Goal: Contribute content

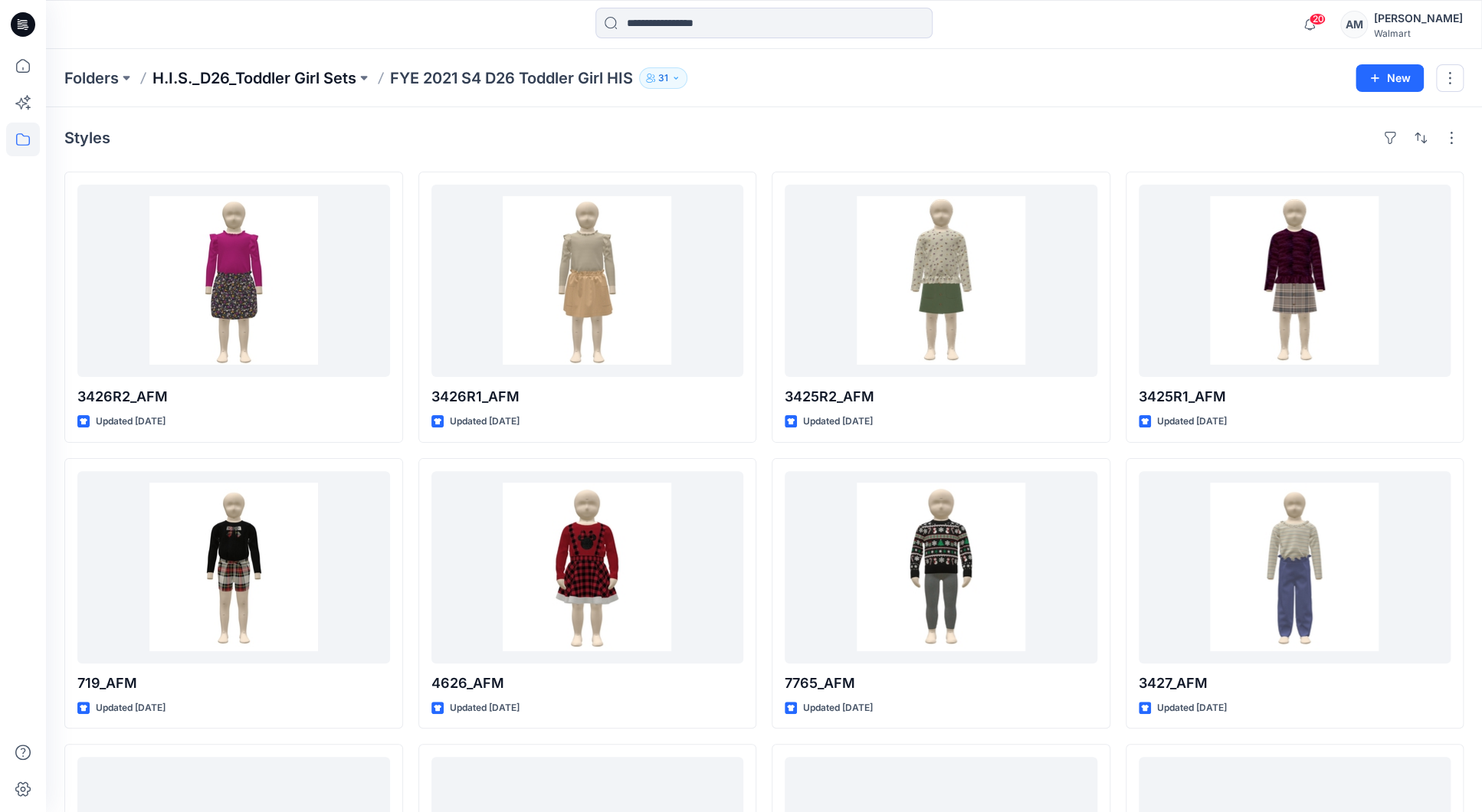
click at [320, 81] on p "H.I.S._D26_Toddler Girl Sets" at bounding box center [255, 77] width 204 height 21
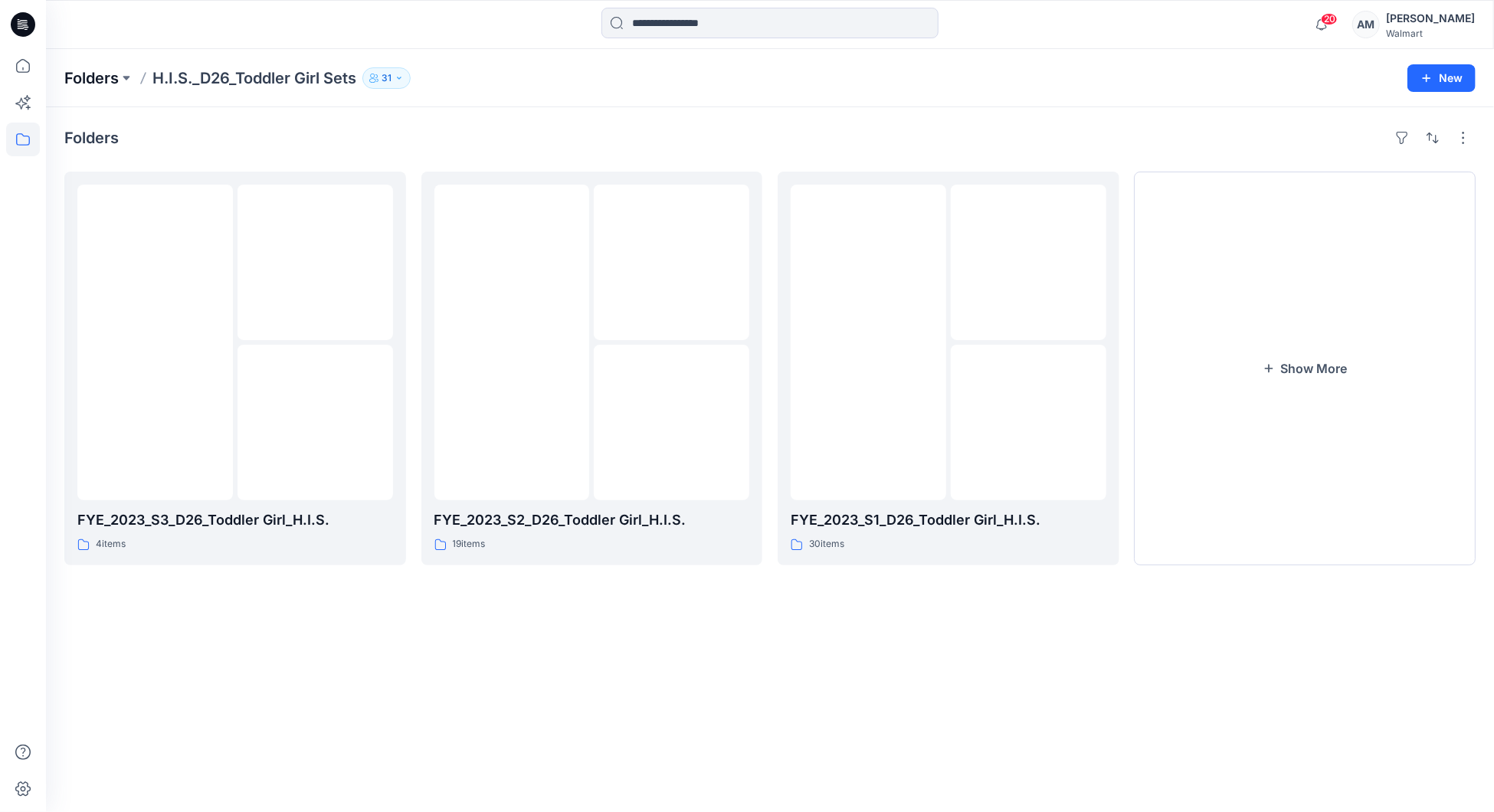
click at [108, 69] on p "Folders" at bounding box center [91, 77] width 54 height 21
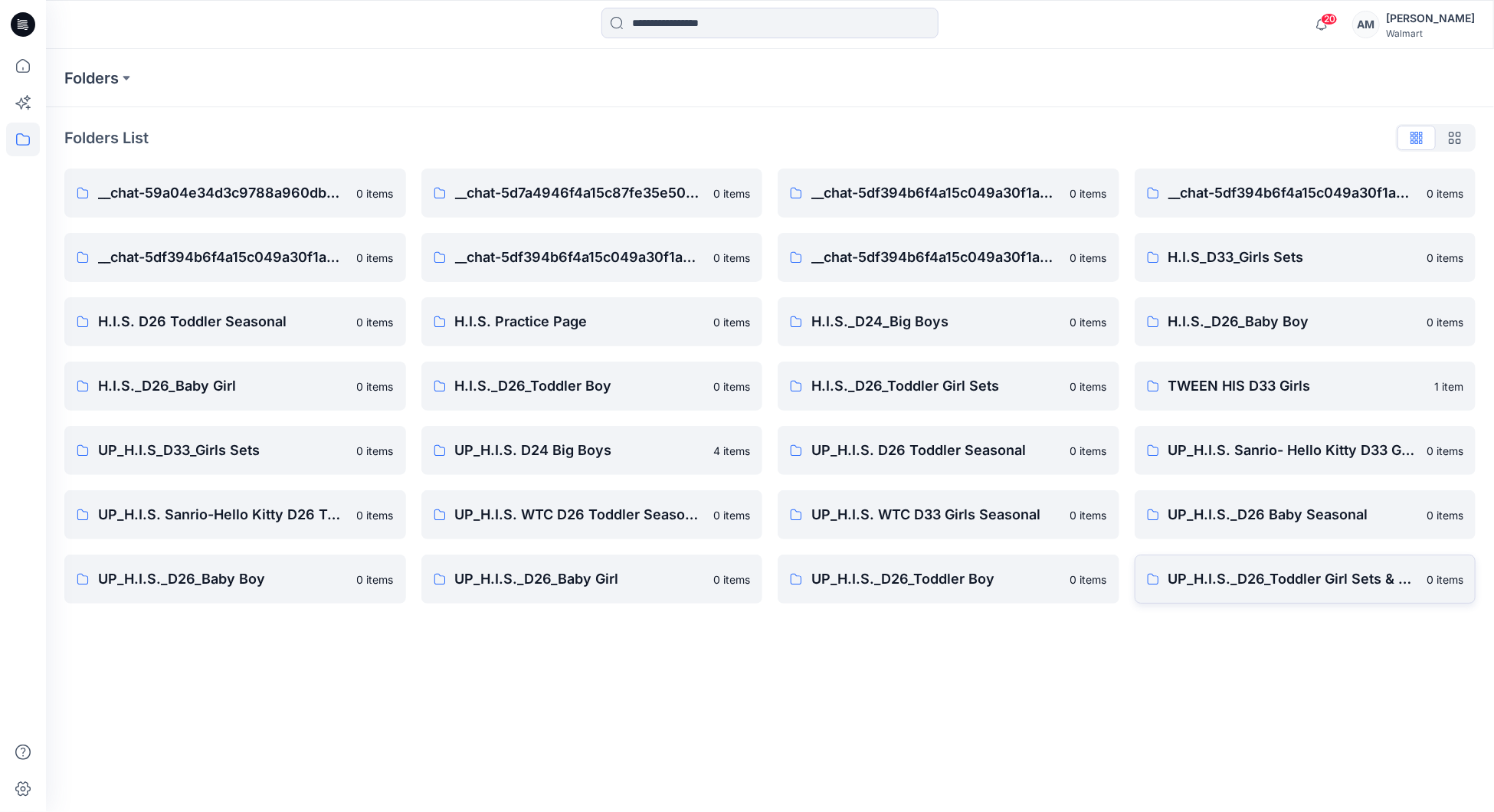
click at [1252, 591] on link "UP_H.I.S._D26_Toddler Girl Sets & Dresses 0 items" at bounding box center [1306, 579] width 342 height 49
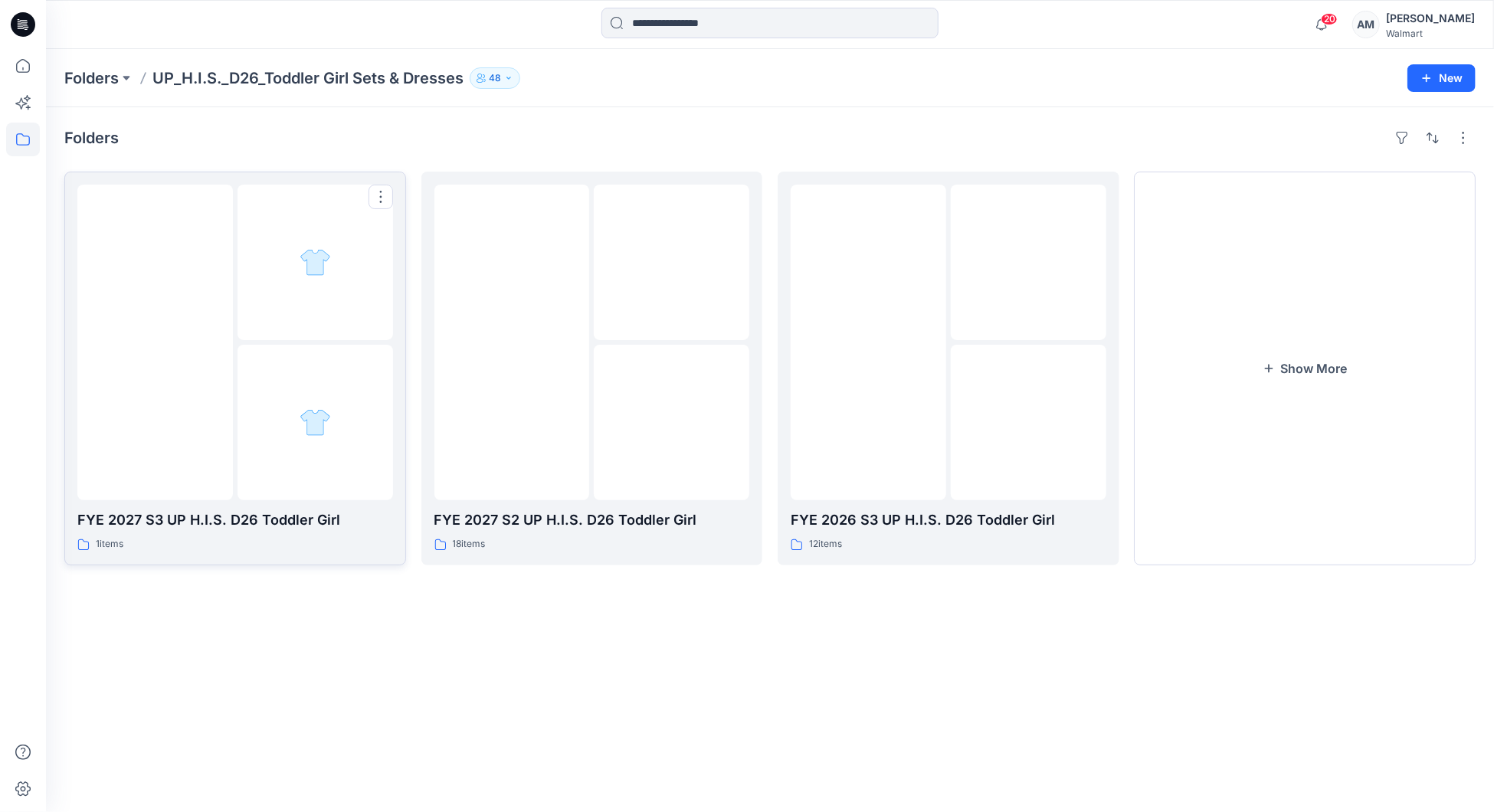
click at [279, 366] on div at bounding box center [315, 422] width 156 height 156
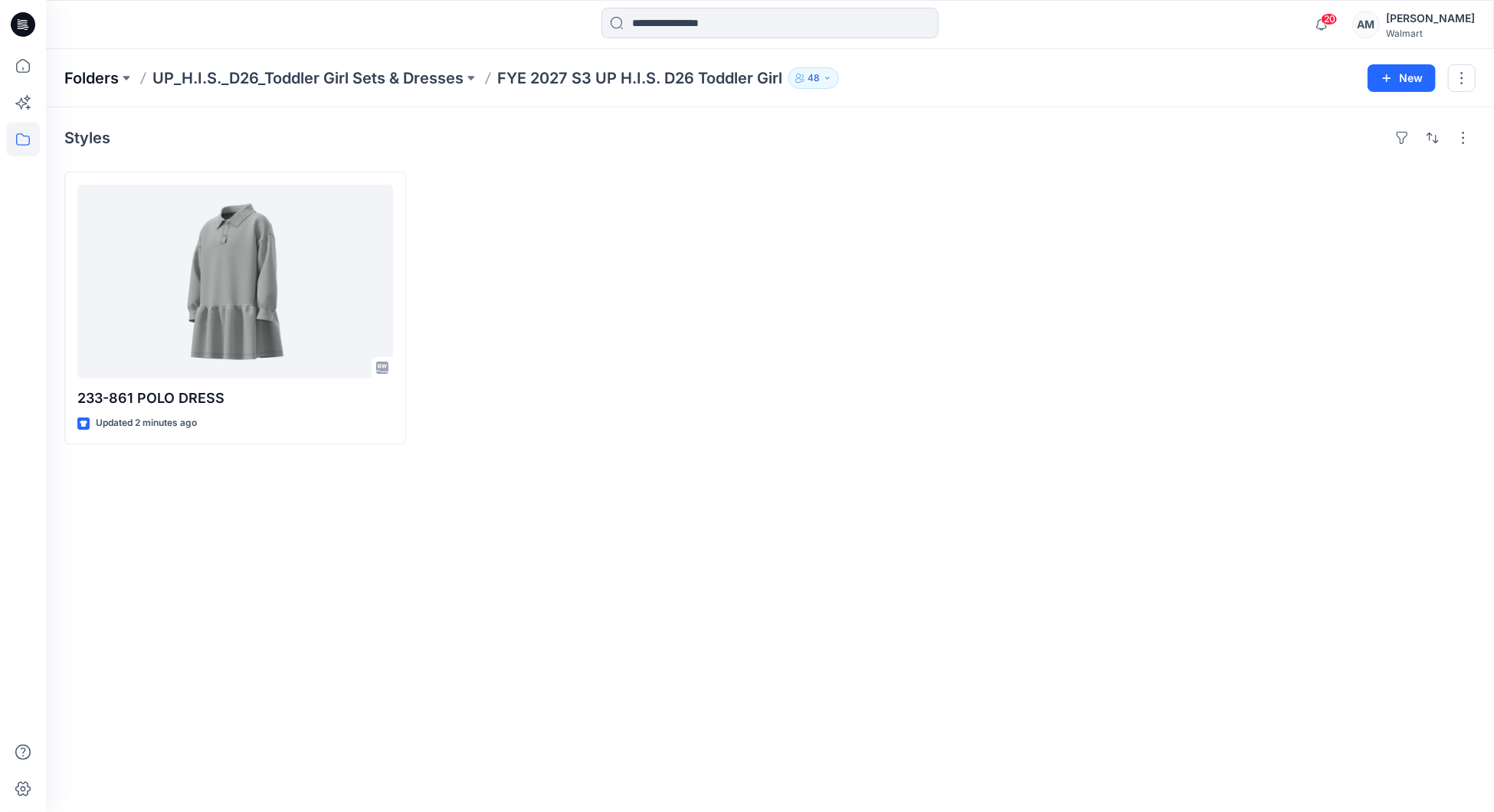
click at [79, 79] on p "Folders" at bounding box center [91, 77] width 54 height 21
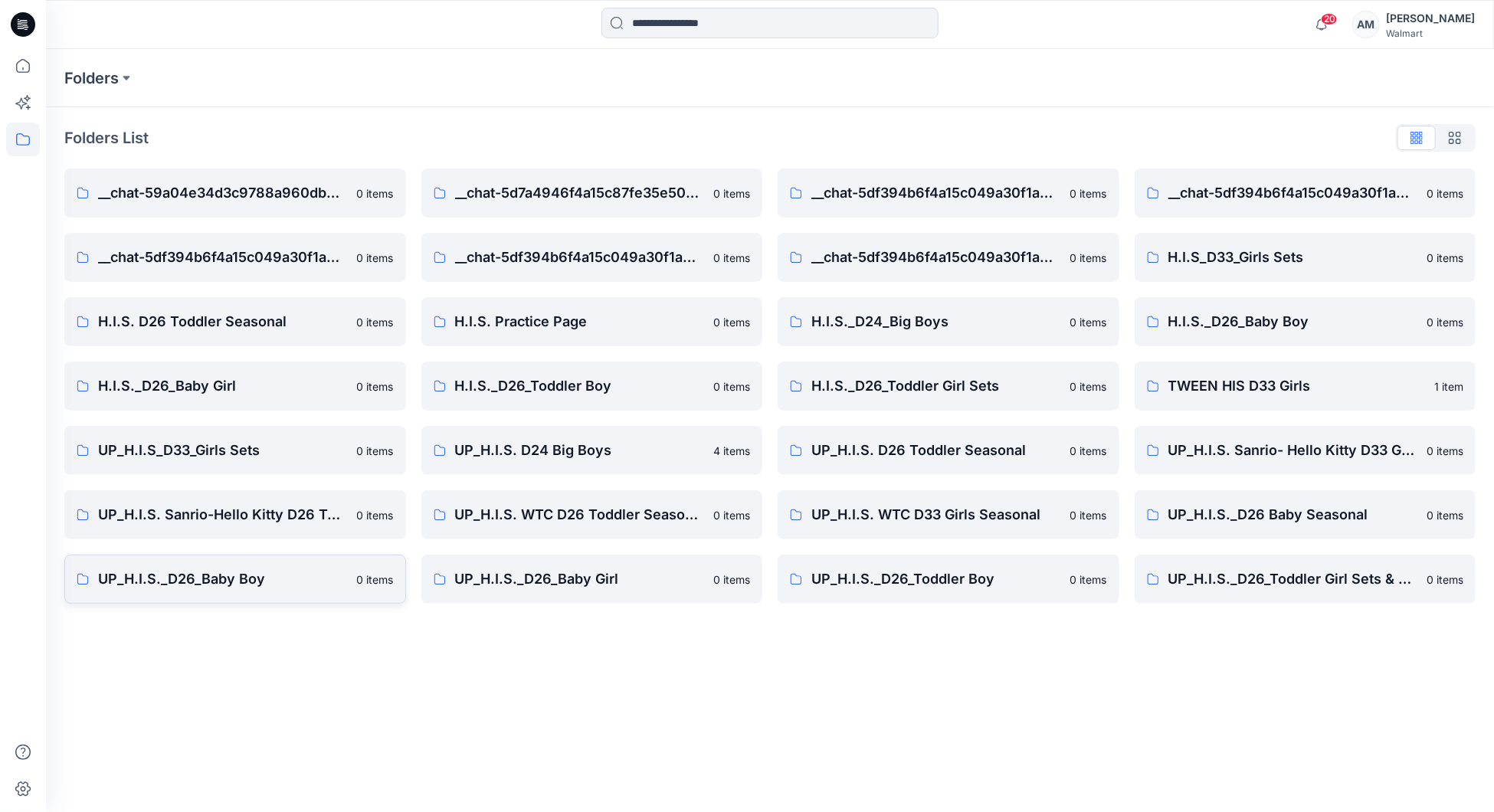
click at [131, 573] on p "UP_H.I.S._D26_Baby Boy" at bounding box center [223, 579] width 250 height 21
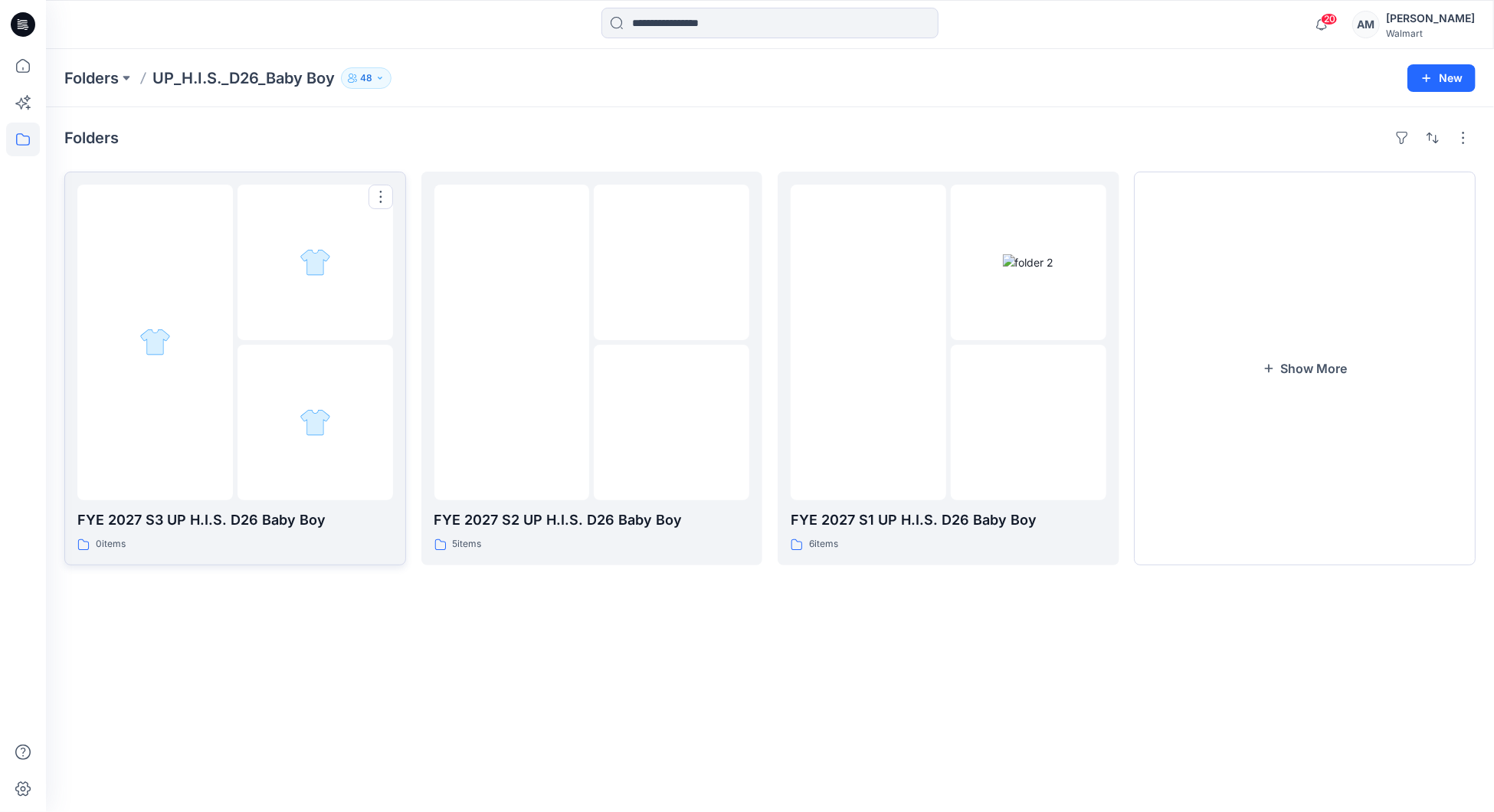
click at [234, 367] on div at bounding box center [235, 342] width 316 height 316
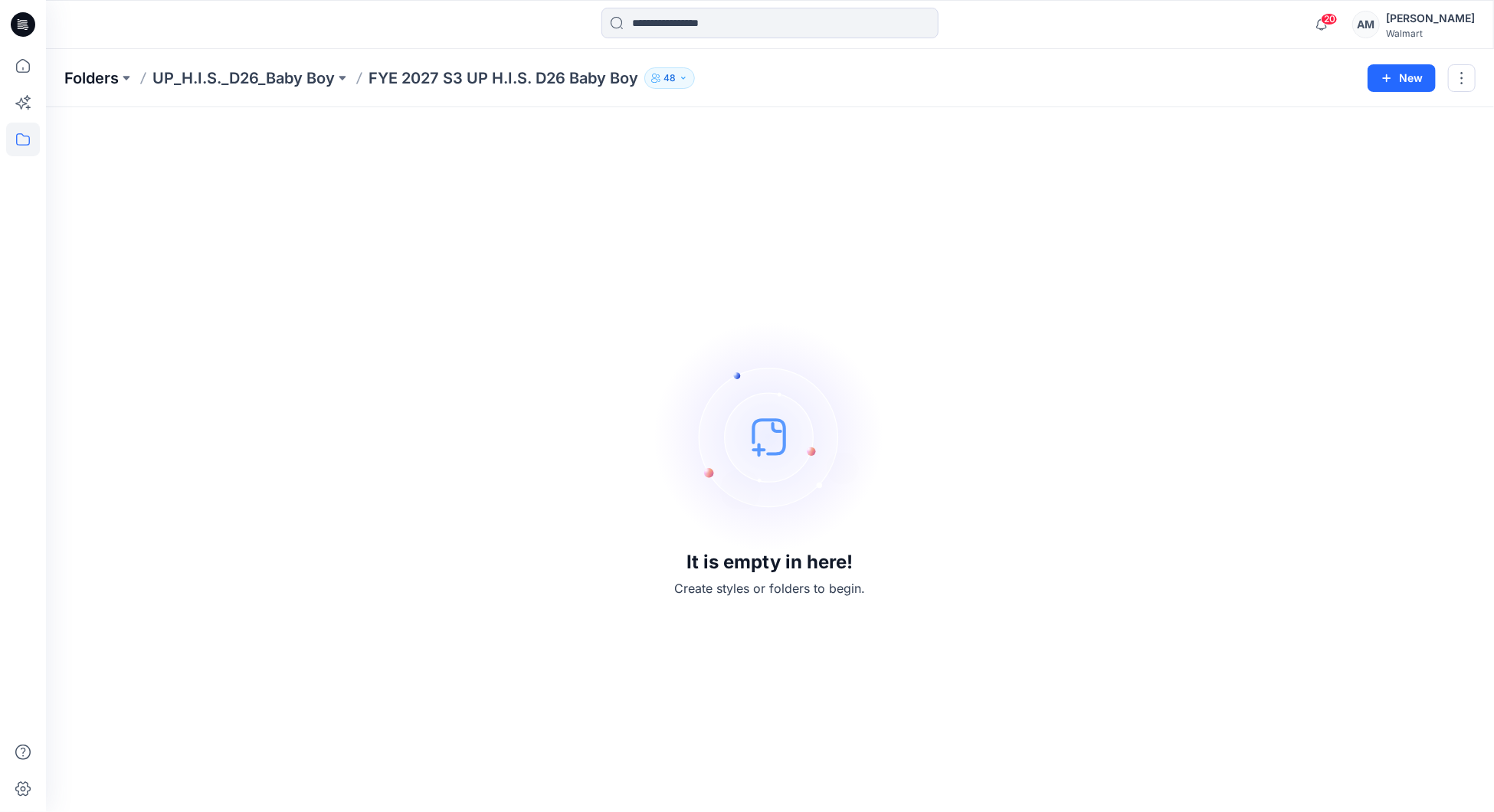
click at [90, 80] on p "Folders" at bounding box center [91, 77] width 54 height 21
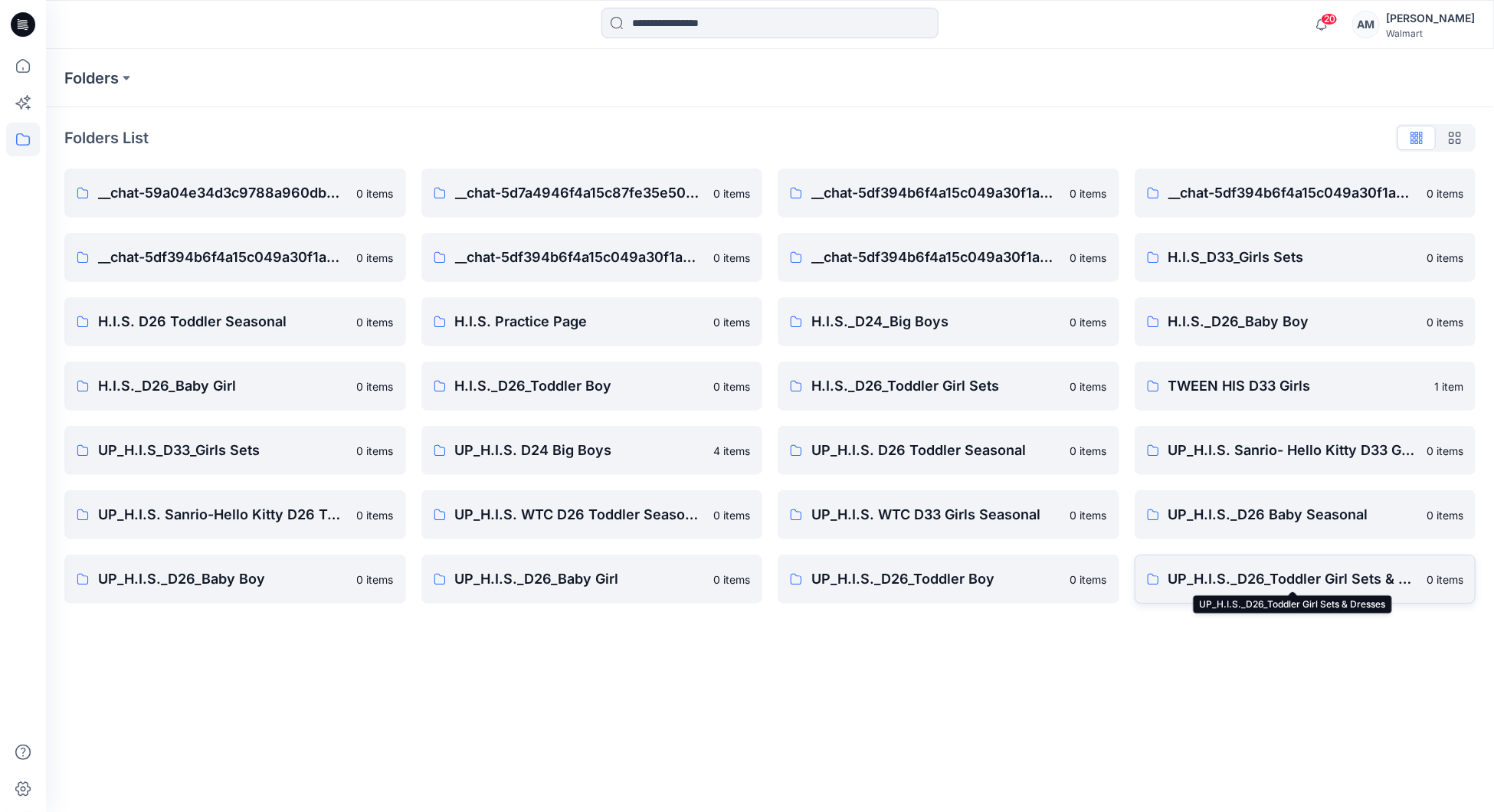
click at [1322, 571] on p "UP_H.I.S._D26_Toddler Girl Sets & Dresses" at bounding box center [1293, 579] width 250 height 21
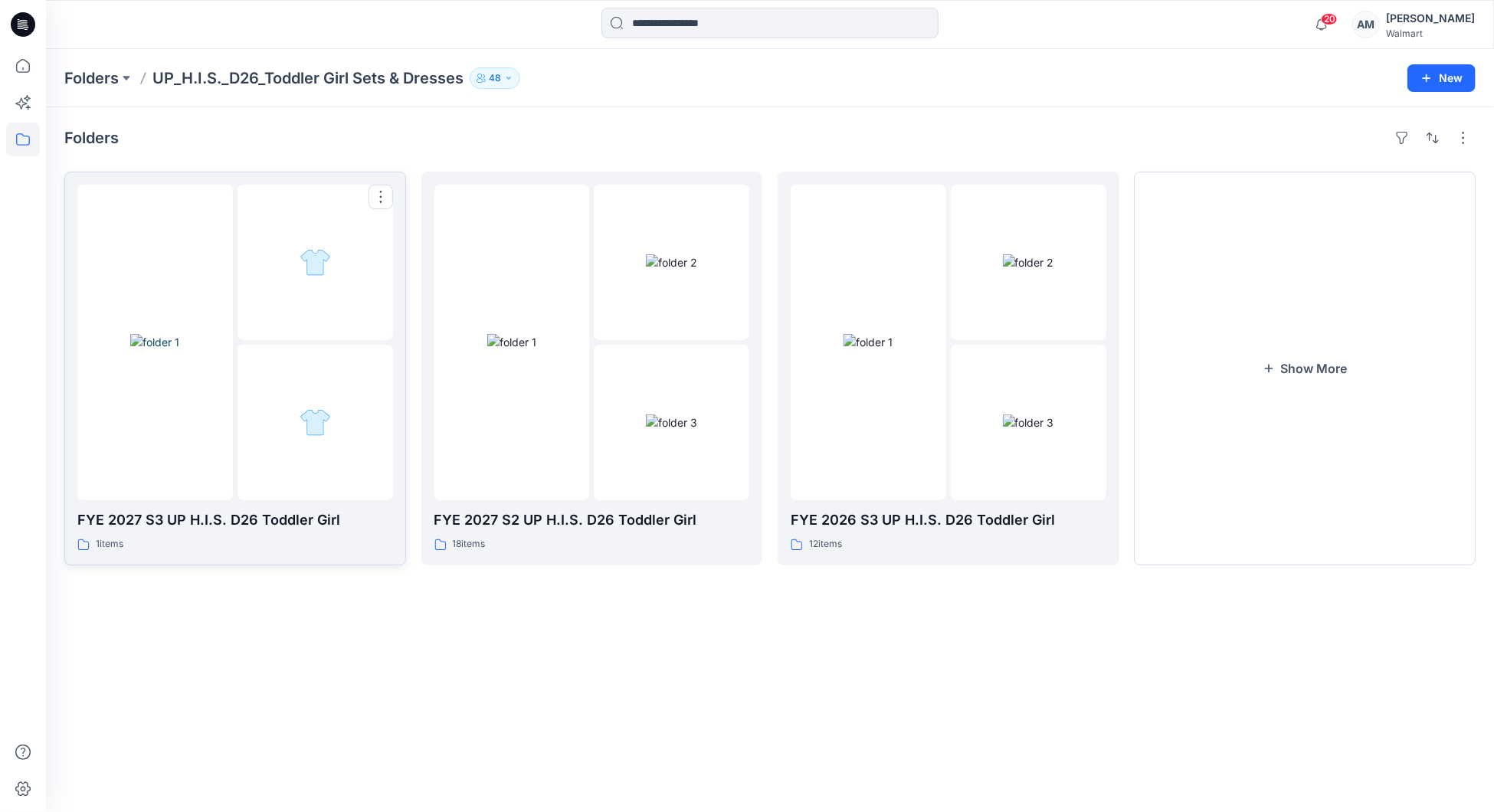
click at [253, 401] on div at bounding box center [315, 422] width 156 height 156
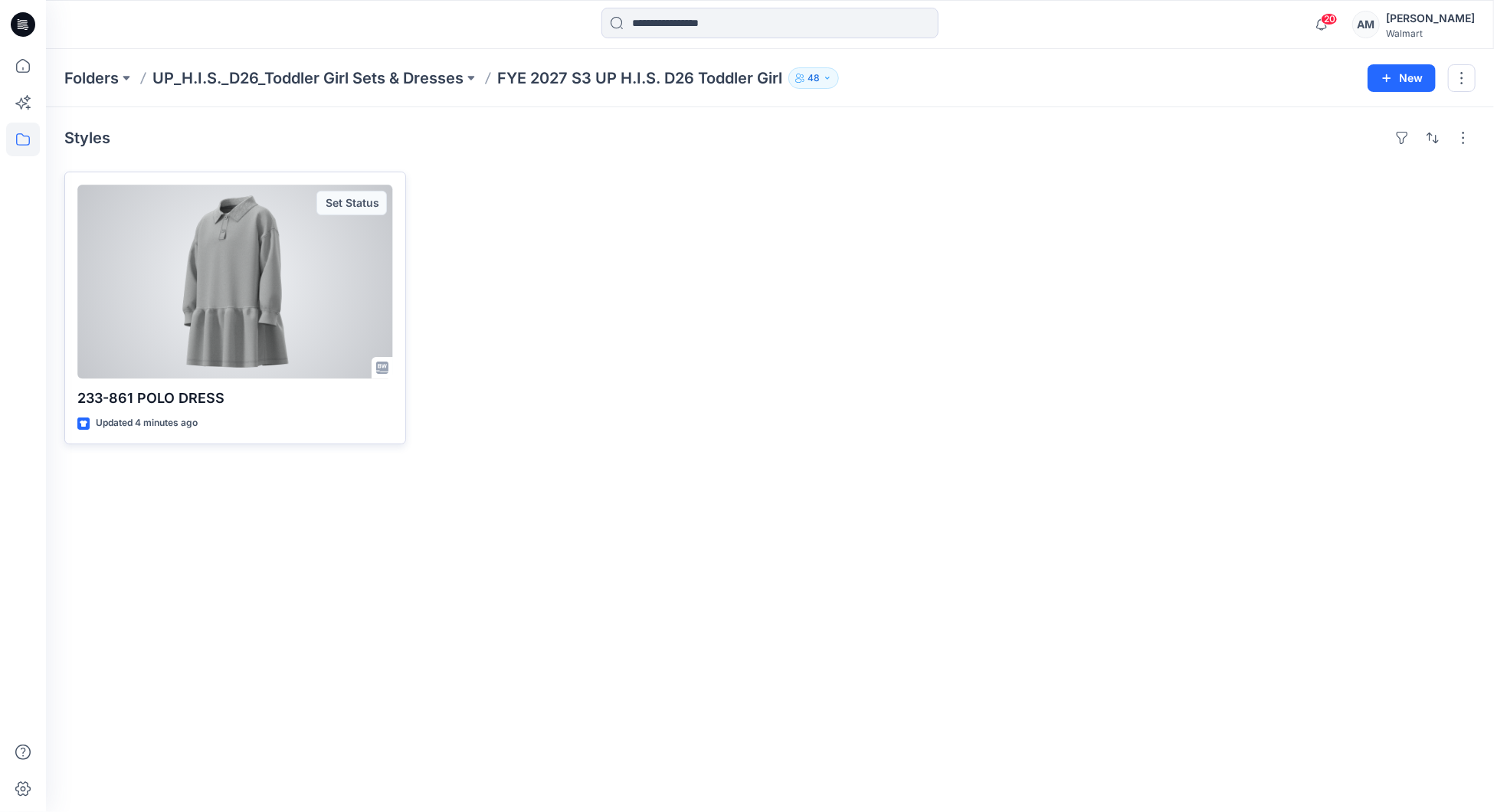
click at [239, 294] on div at bounding box center [235, 282] width 316 height 194
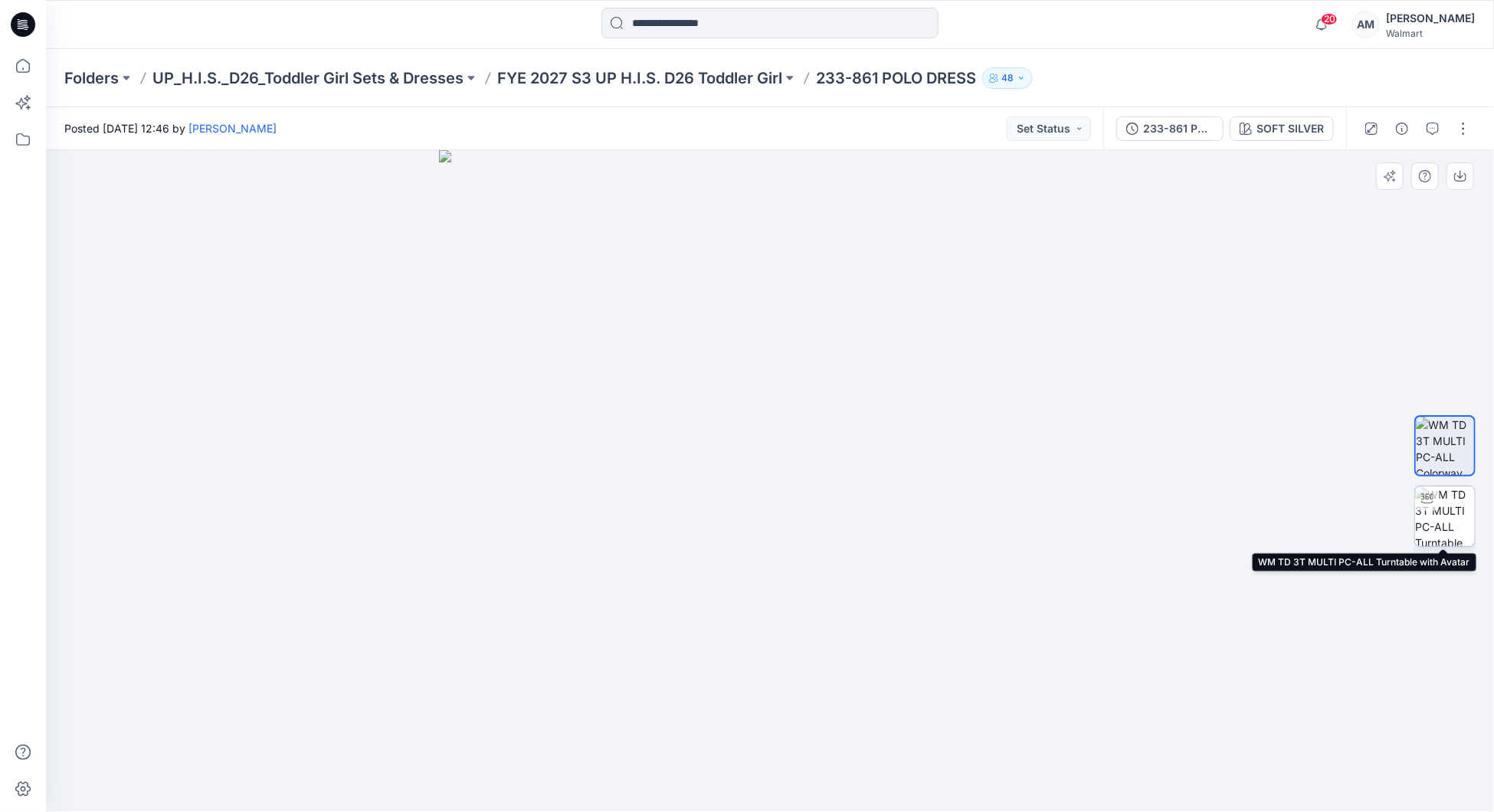
click at [1451, 522] on img at bounding box center [1446, 516] width 60 height 60
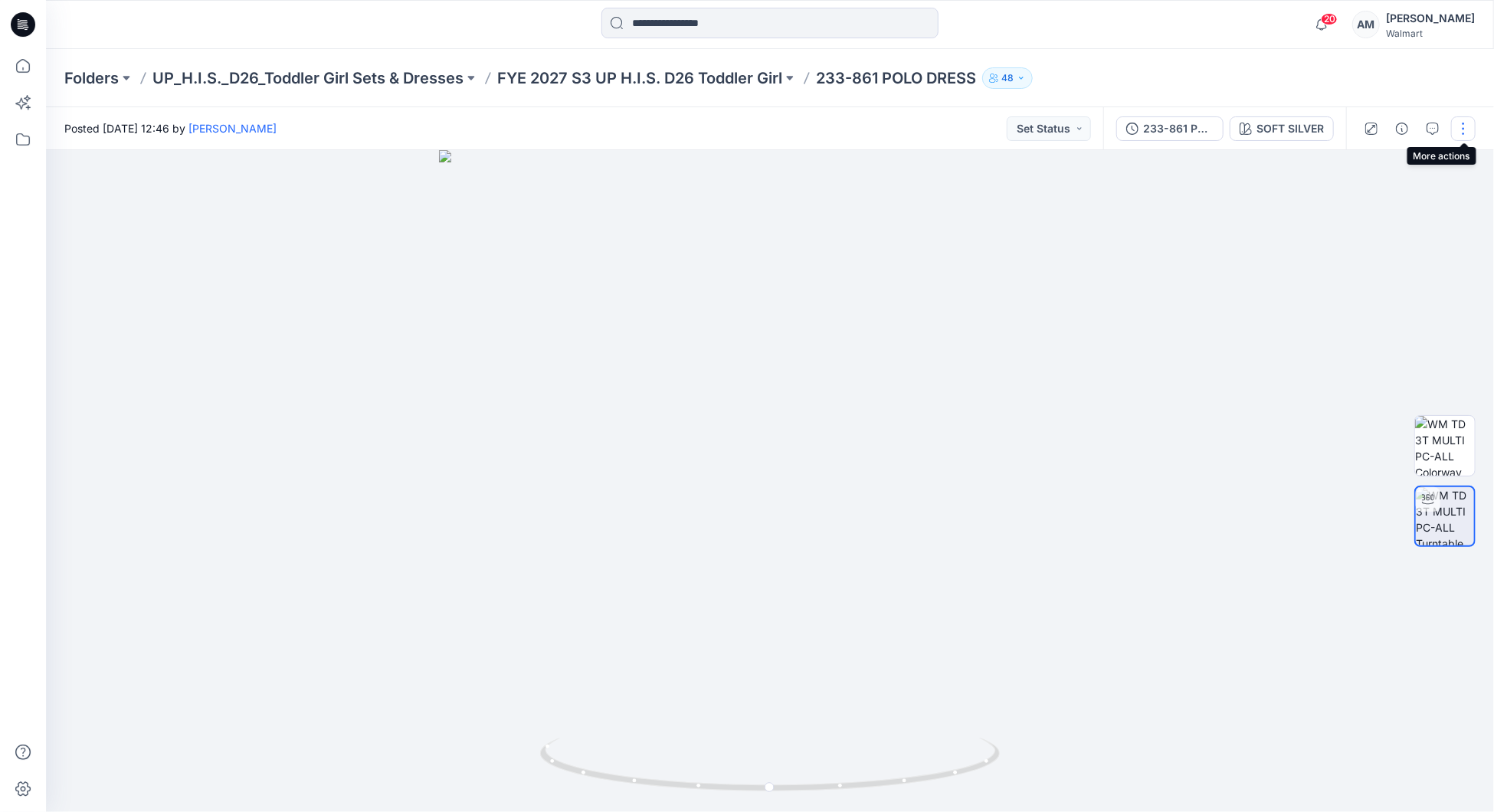
click at [1459, 131] on button "button" at bounding box center [1463, 129] width 24 height 24
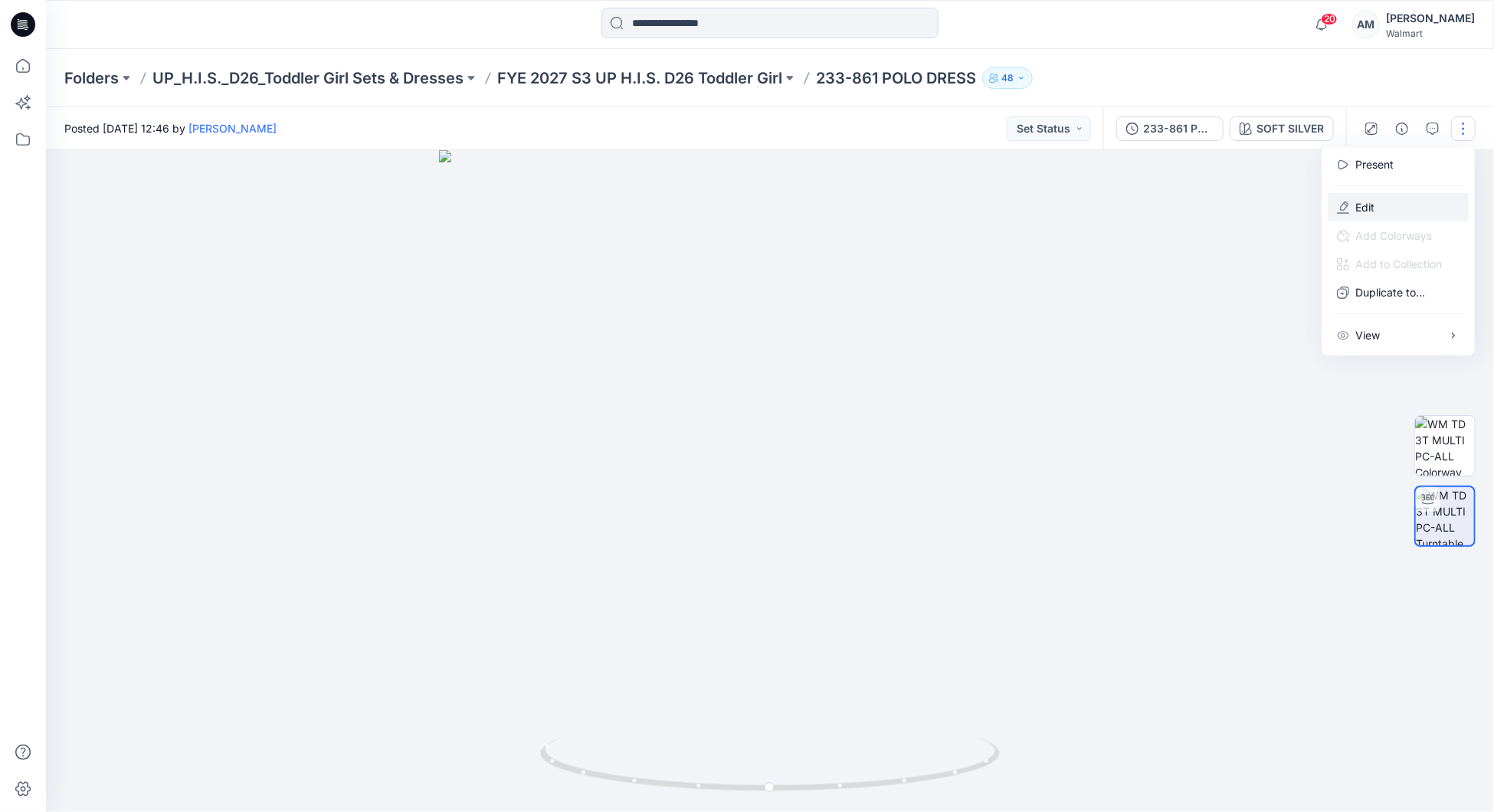
click at [1381, 200] on button "Edit" at bounding box center [1398, 207] width 141 height 28
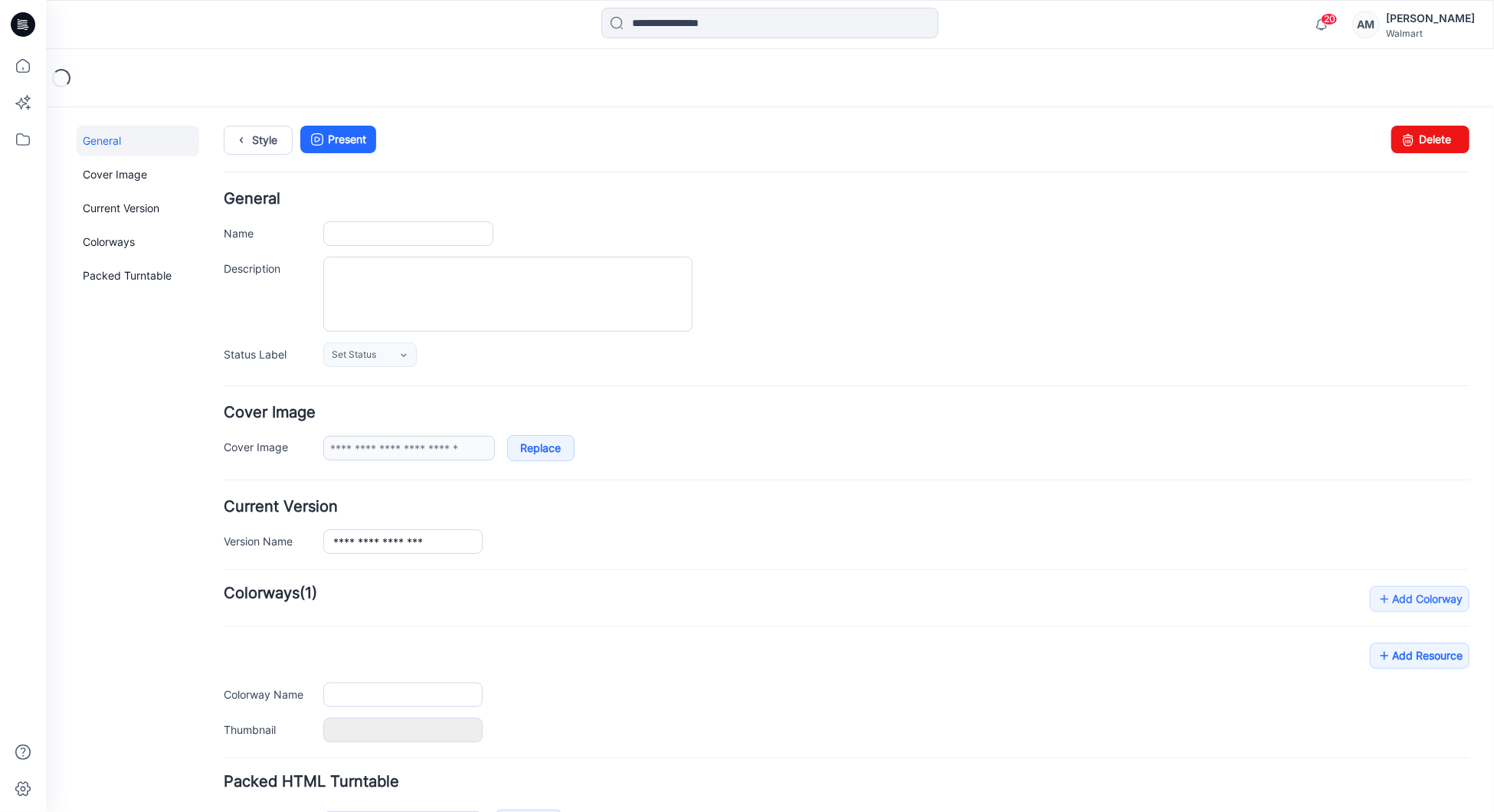
type input "**********"
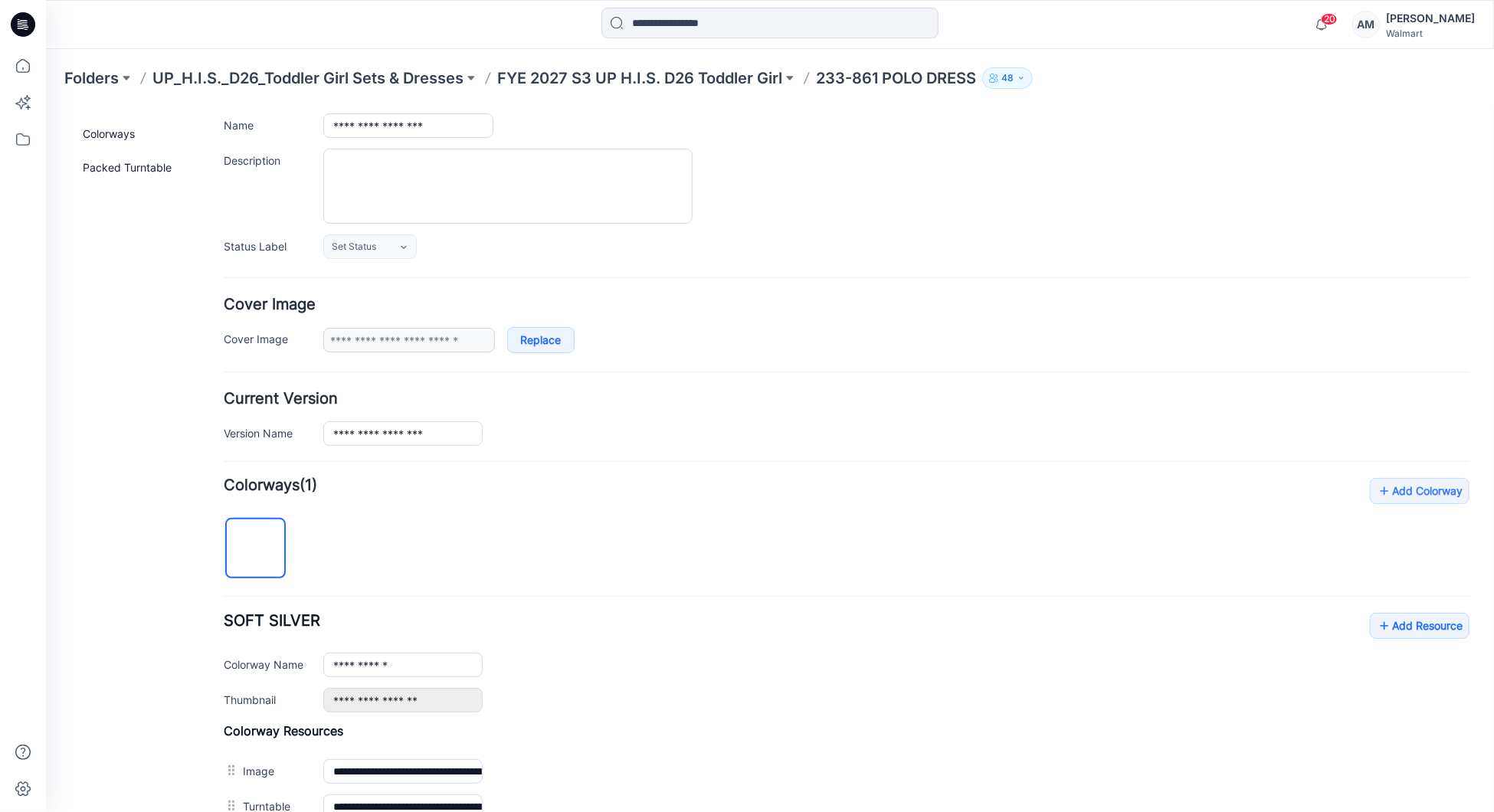
scroll to position [292, 0]
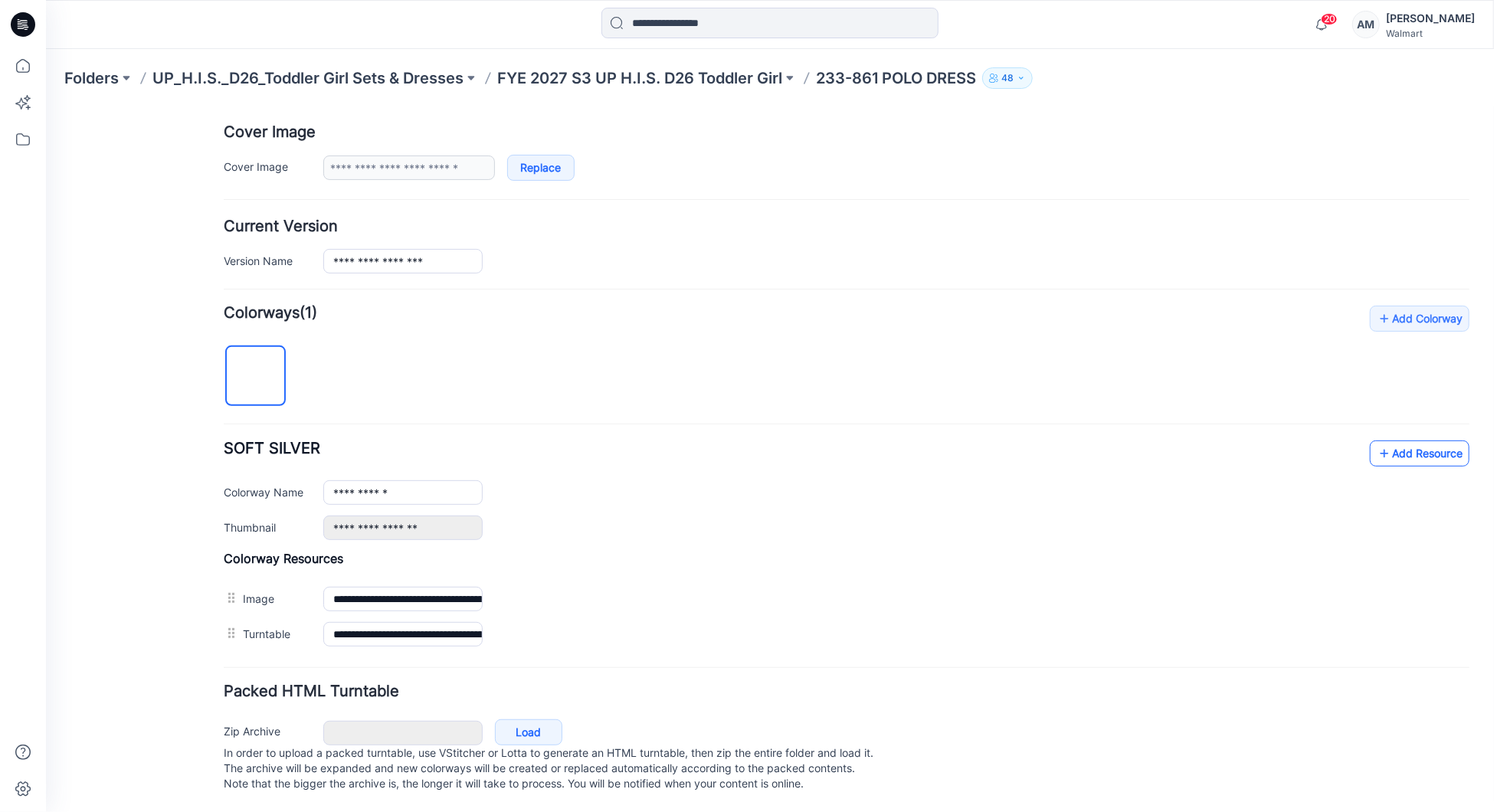
click at [1422, 448] on link "Add Resource" at bounding box center [1418, 453] width 100 height 26
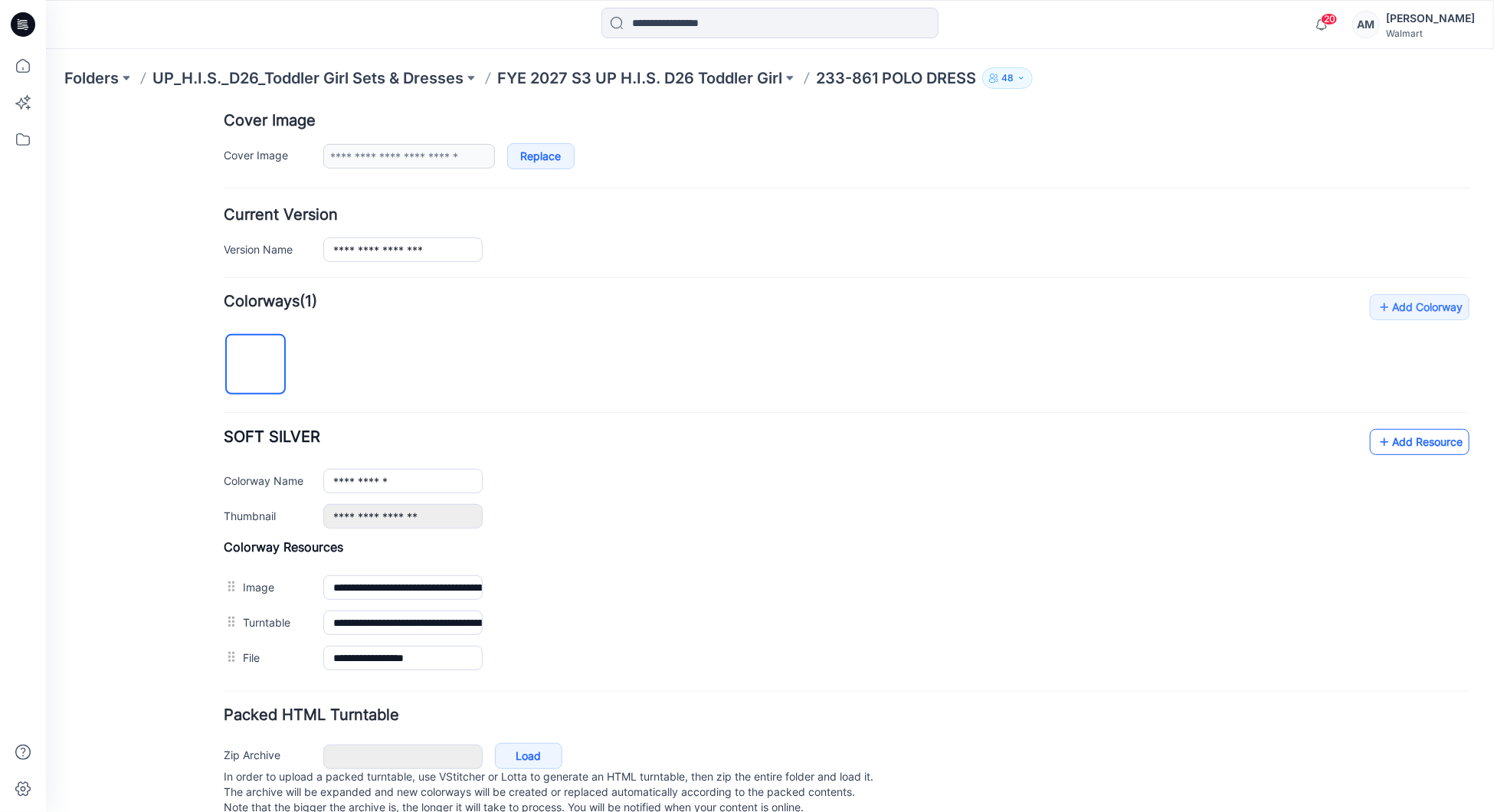
click at [1386, 439] on link "Add Resource" at bounding box center [1418, 441] width 100 height 26
click at [605, 76] on p "FYE 2027 S3 UP H.I.S. D26 Toddler Girl" at bounding box center [640, 77] width 285 height 21
